Goal: Use online tool/utility: Utilize a website feature to perform a specific function

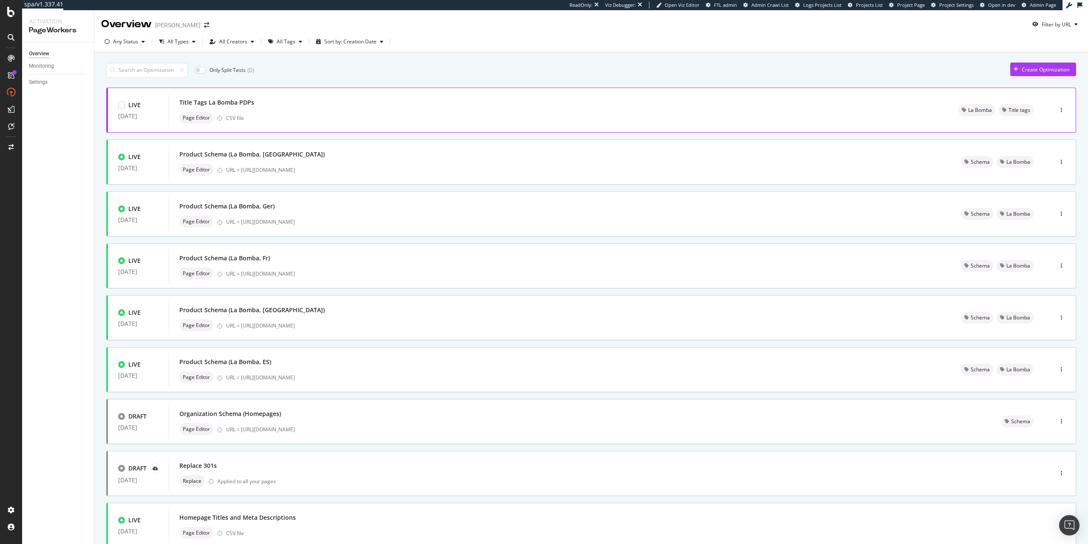
click at [278, 105] on div "Title Tags La Bomba PDPs" at bounding box center [558, 103] width 759 height 12
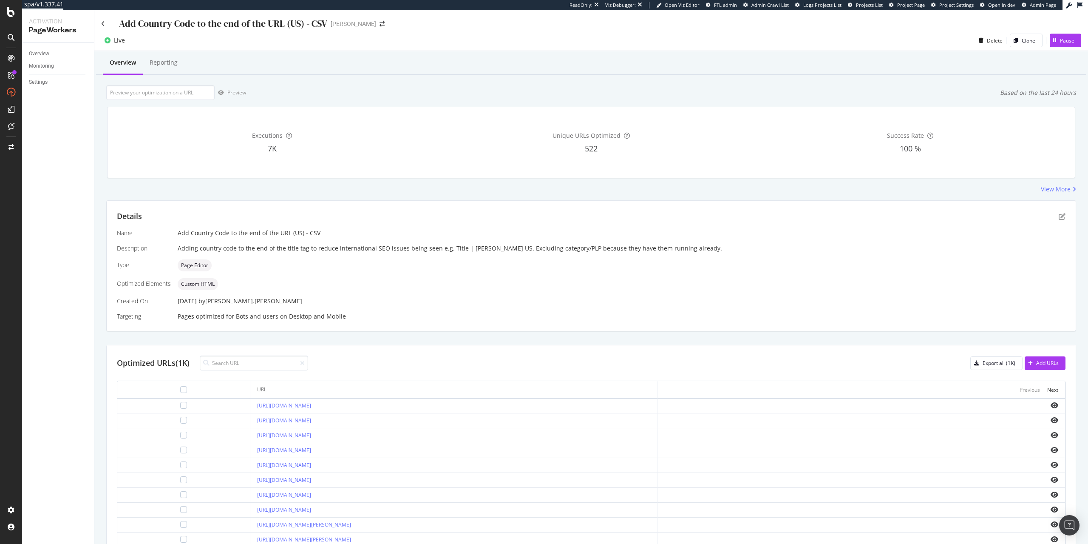
click at [98, 26] on div "Add Country Code to the end of the URL (US) - CSV Carolina Herrera" at bounding box center [591, 20] width 994 height 20
click at [104, 23] on icon at bounding box center [103, 24] width 4 height 6
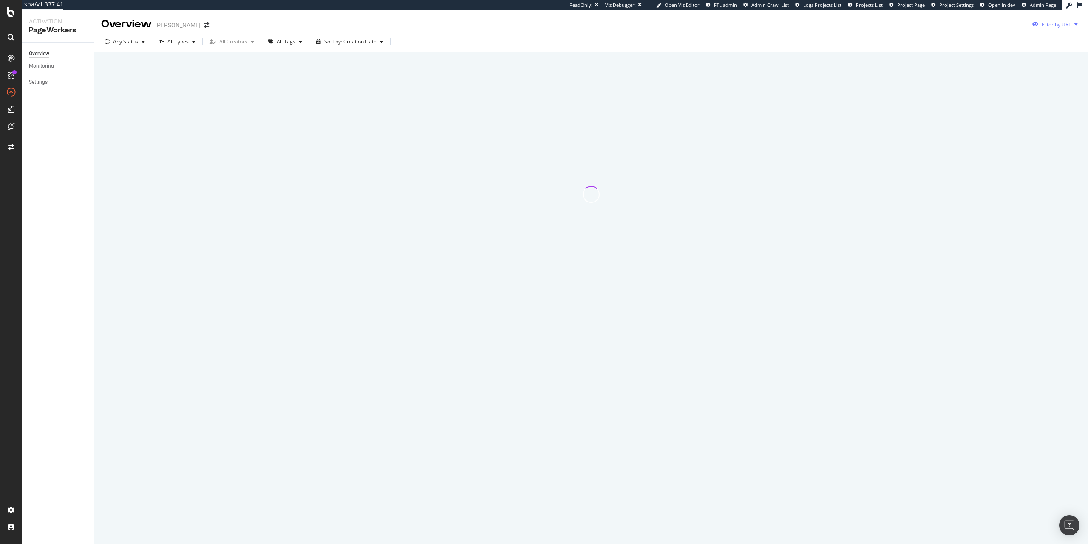
click at [1039, 27] on div "Filter by URL" at bounding box center [1055, 24] width 52 height 13
click at [1005, 54] on input "url" at bounding box center [998, 56] width 156 height 15
paste input "https://www.carolinaherrera.com/us/en/p-ready-to-wear/p25-peony-print-organza-g…"
type input "https://www.carolinaherrera.com/us/en/p-ready-to-wear/p25-peony-print-organza-g…"
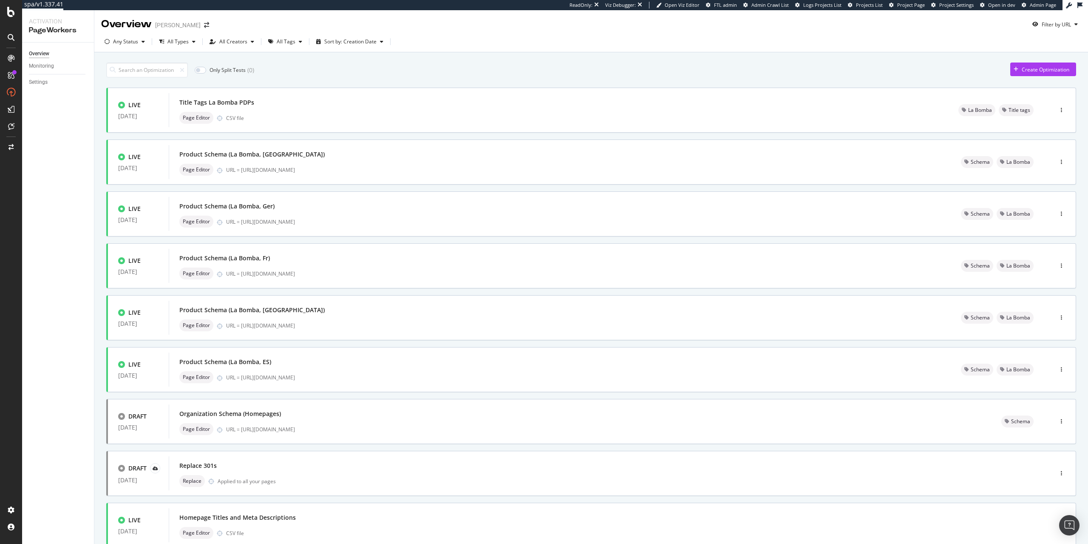
click at [1067, 75] on div "Create Optimization" at bounding box center [1040, 69] width 59 height 13
click at [1044, 27] on div "Filter by URL" at bounding box center [1056, 24] width 29 height 7
click at [1004, 58] on input "url" at bounding box center [998, 56] width 156 height 15
paste input "https://www.carolinaherrera.com/us/en/p-ready-to-wear/p25-peony-print-organza-g…"
type input "https://www.carolinaherrera.com/us/en/p-ready-to-wear/p25-peony-print-organza-g…"
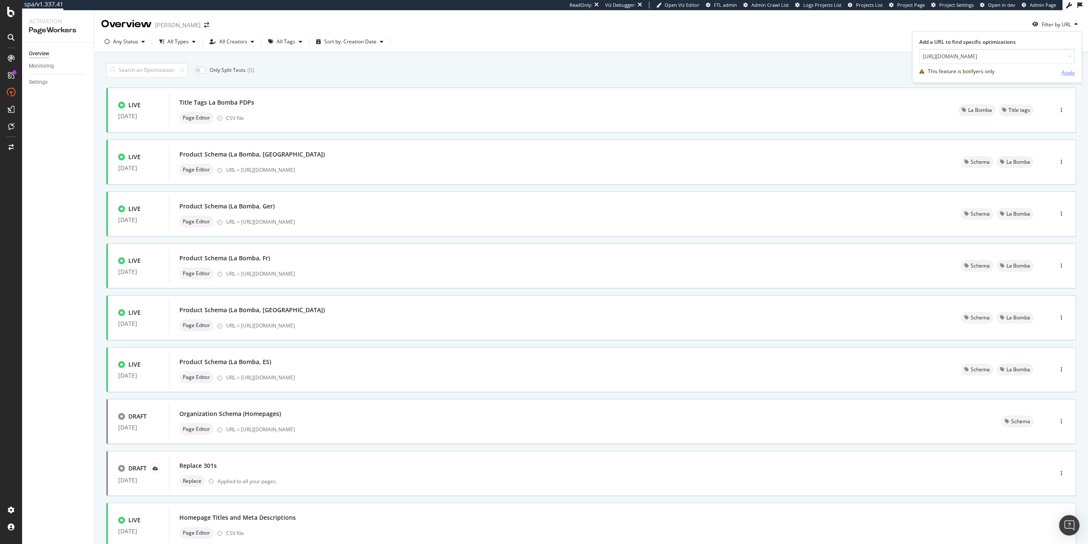
click at [1073, 73] on div "Apply" at bounding box center [1068, 72] width 13 height 7
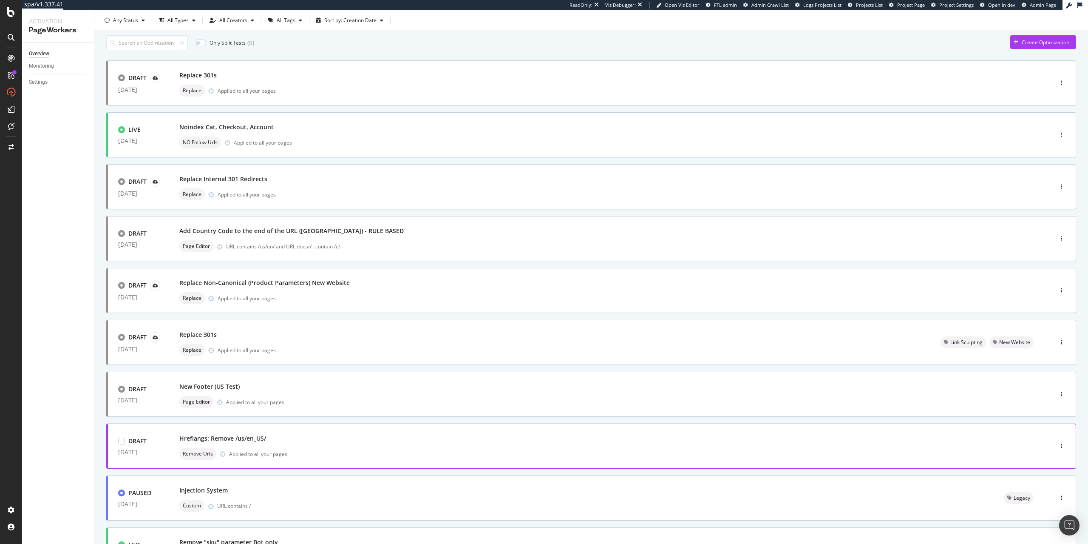
scroll to position [0, 0]
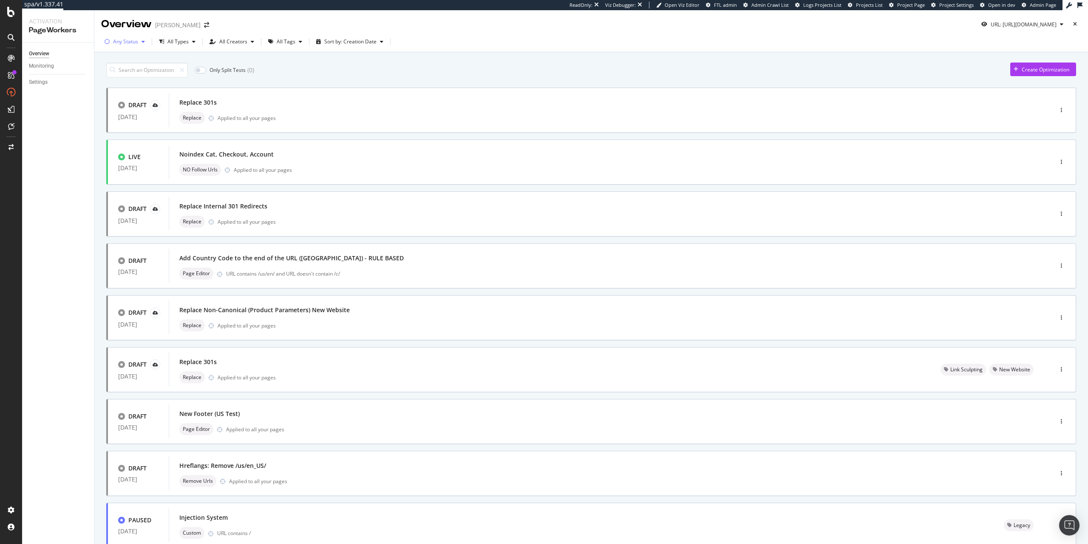
click at [137, 48] on div "Any Status" at bounding box center [124, 41] width 47 height 13
click at [136, 71] on div "Live ( 3 )" at bounding box center [126, 73] width 37 height 7
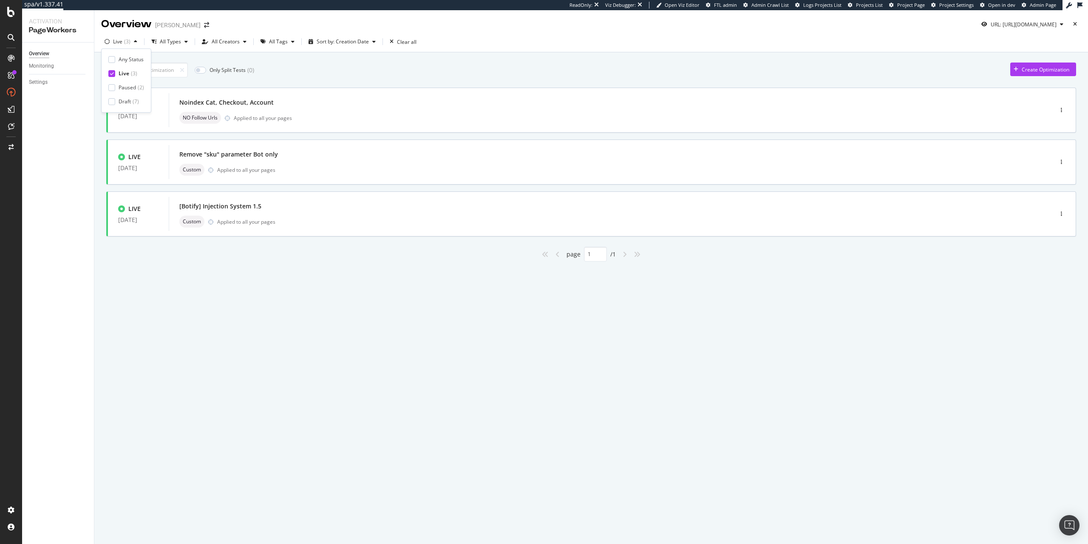
click at [365, 275] on div "Only Split Tests ( 0 ) Create Optimization LIVE 23 Feb. 2025 Noindex Cat, Check…" at bounding box center [591, 171] width 994 height 239
